Goal: Transaction & Acquisition: Purchase product/service

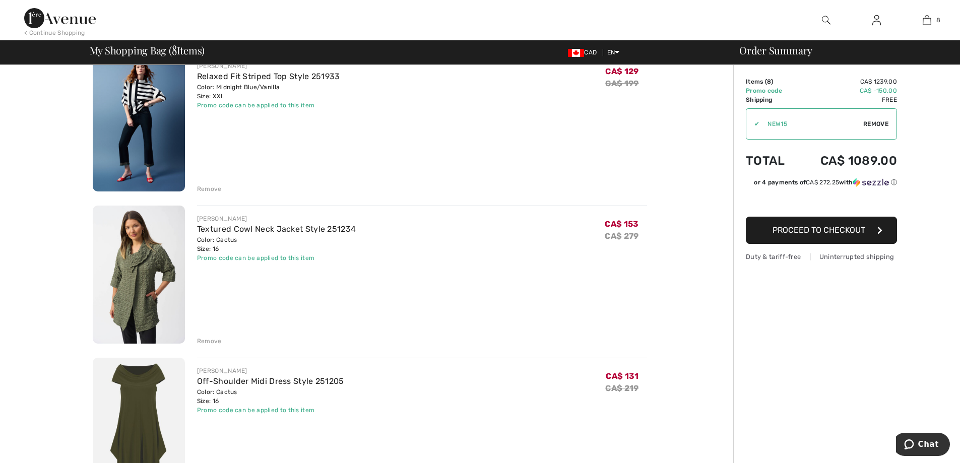
scroll to position [571, 0]
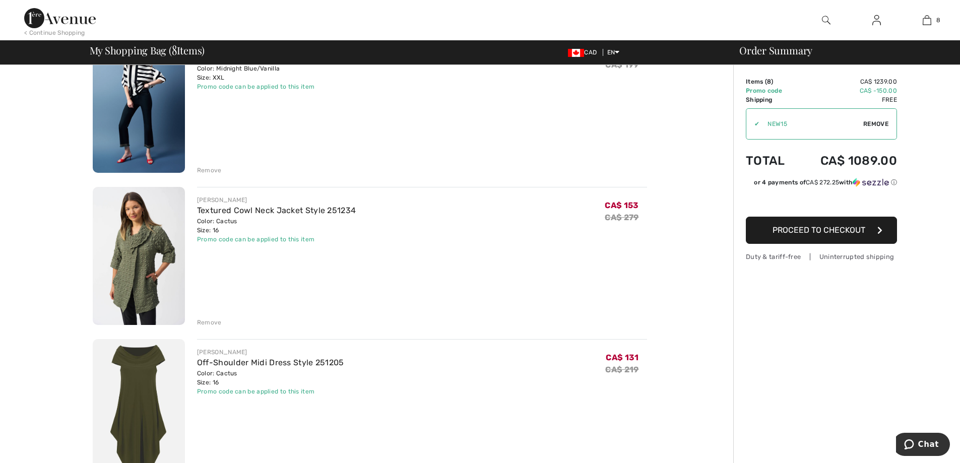
click at [207, 322] on div "Remove" at bounding box center [209, 322] width 25 height 9
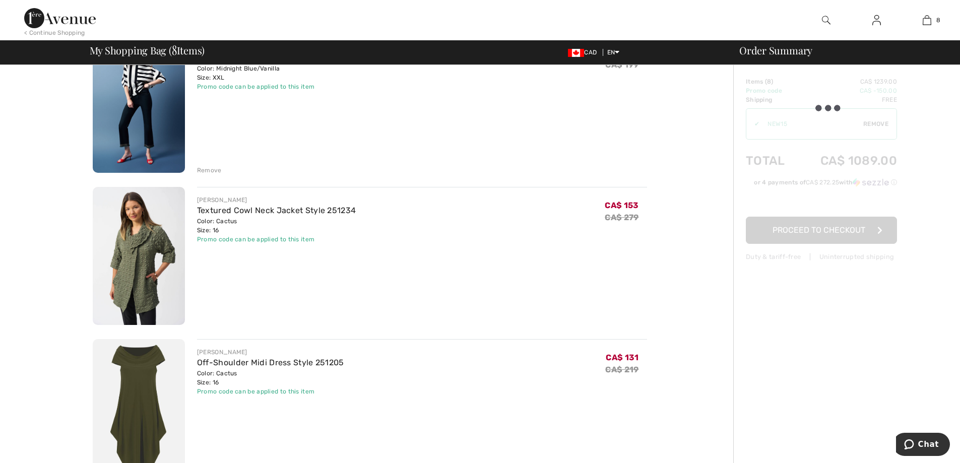
click at [207, 322] on div "Remove" at bounding box center [209, 322] width 25 height 9
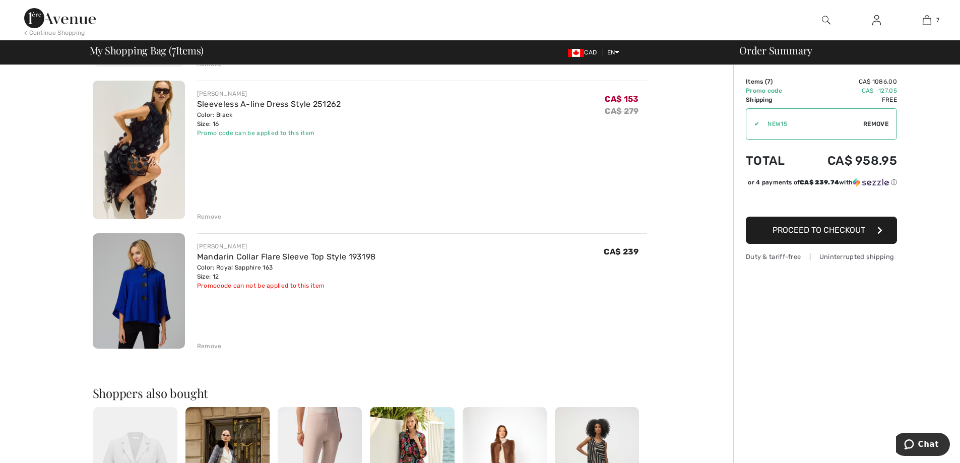
scroll to position [834, 0]
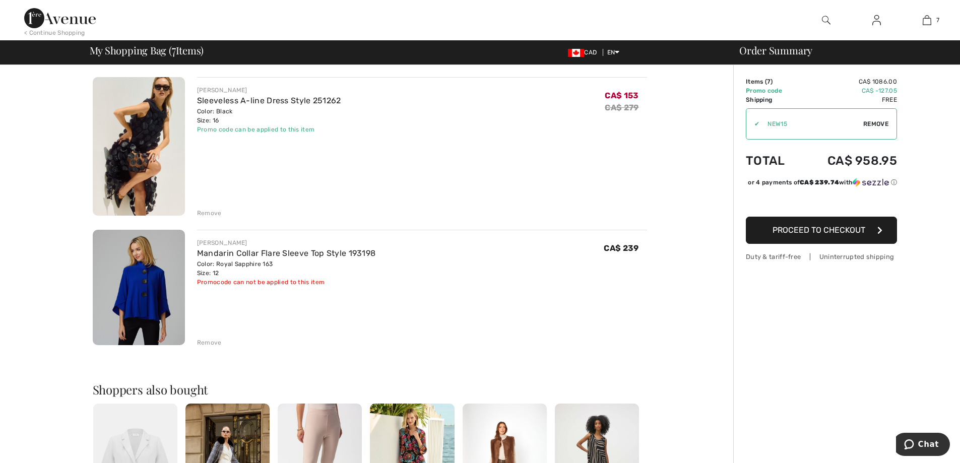
click at [203, 342] on div "Remove" at bounding box center [209, 342] width 25 height 9
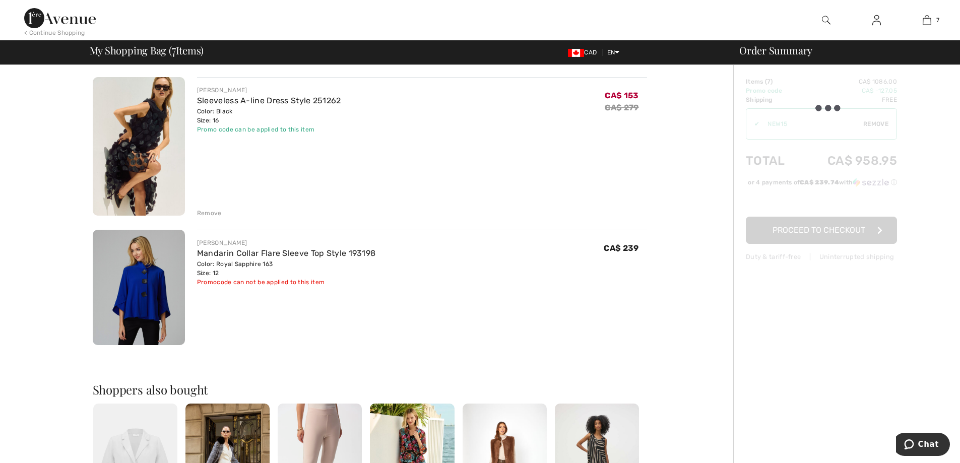
click at [203, 342] on div "Remove" at bounding box center [209, 342] width 25 height 9
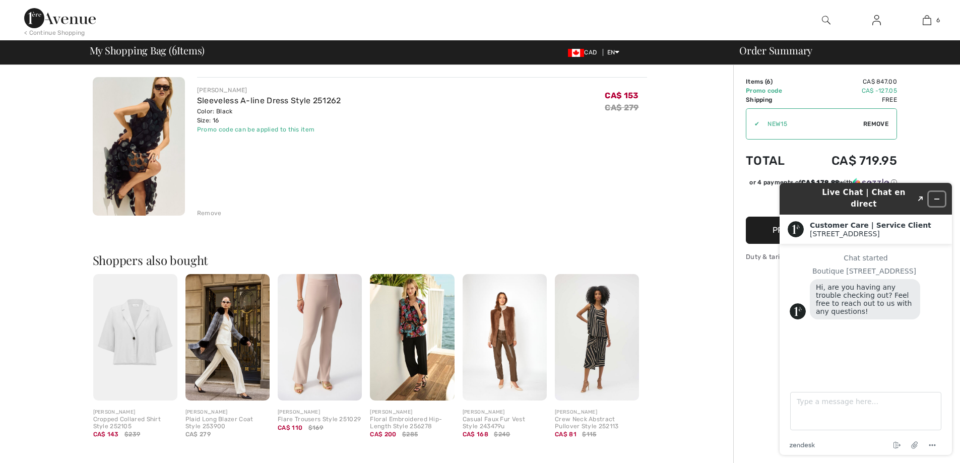
click at [937, 196] on icon "Minimize widget" at bounding box center [936, 199] width 7 height 7
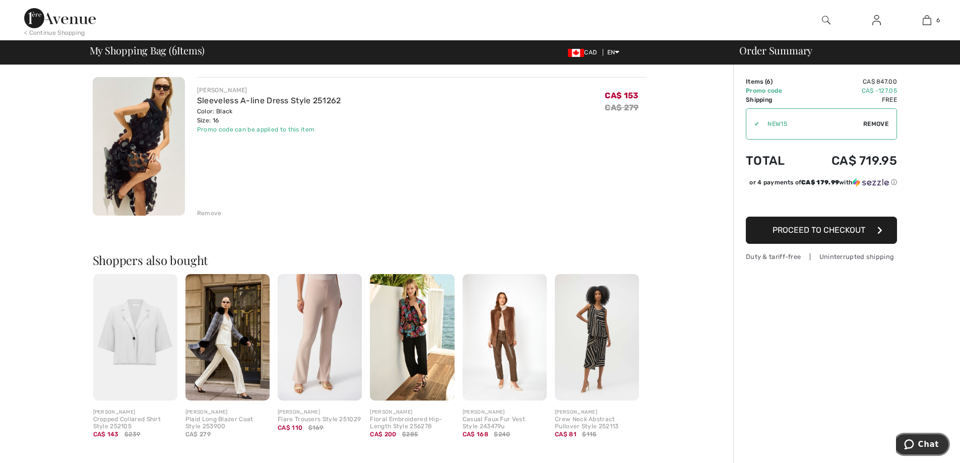
scroll to position [288, 0]
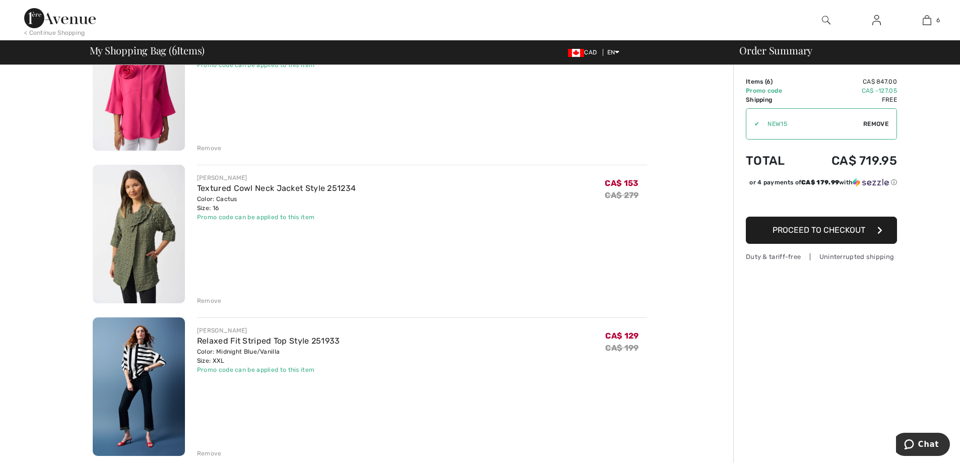
click at [207, 144] on div "Remove" at bounding box center [209, 148] width 25 height 9
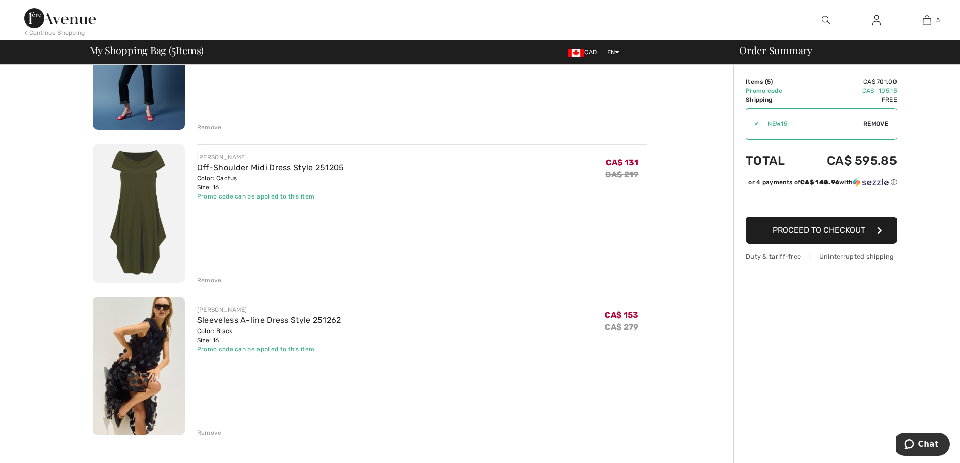
scroll to position [501, 0]
